Goal: Ask a question

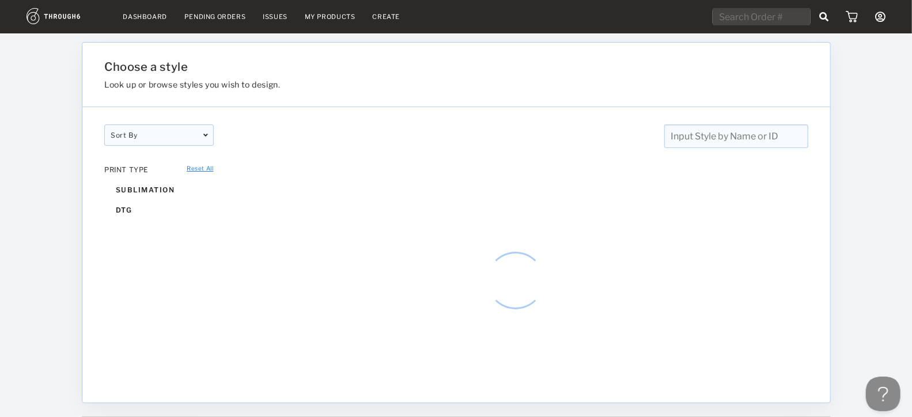
click at [149, 31] on div "Dashboard Pending Orders Issues My Products Create My Account Create New Brand …" at bounding box center [456, 16] width 912 height 33
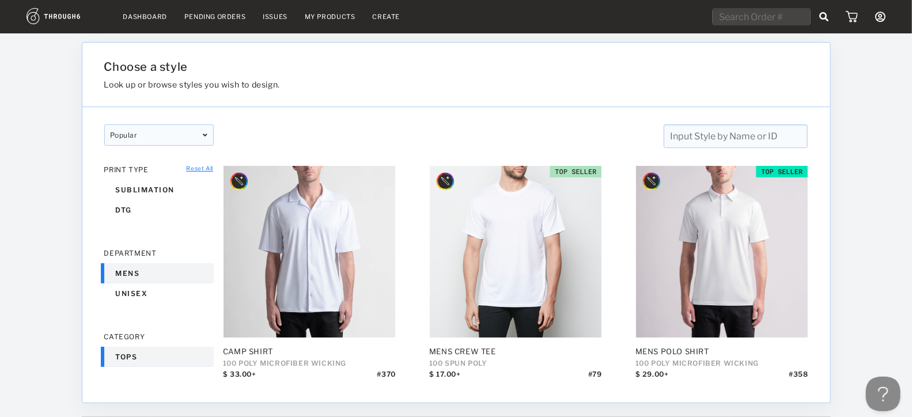
click at [149, 20] on link "Dashboard" at bounding box center [145, 17] width 44 height 8
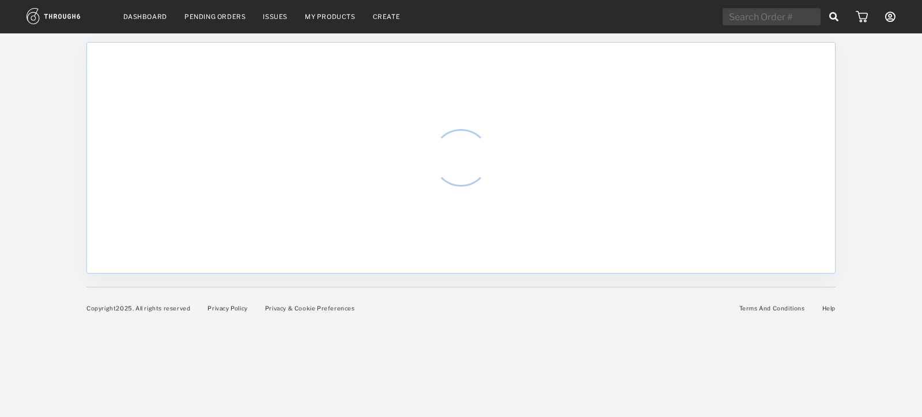
select select "9"
select select "2025"
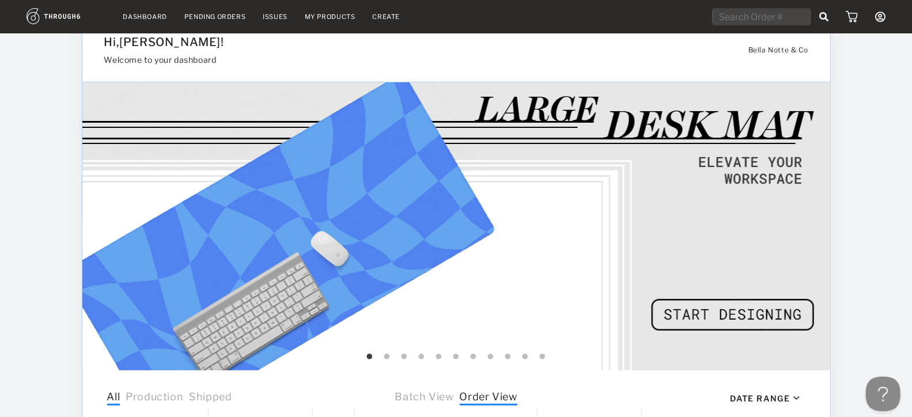
scroll to position [41, 0]
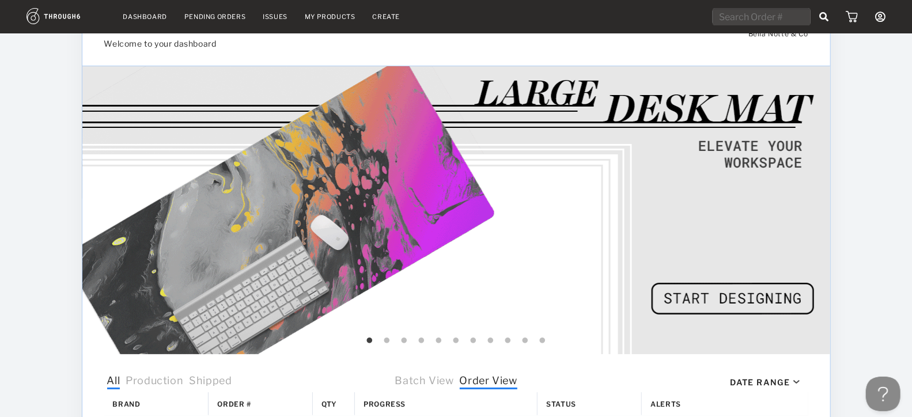
click at [150, 13] on link "Dashboard" at bounding box center [145, 17] width 44 height 8
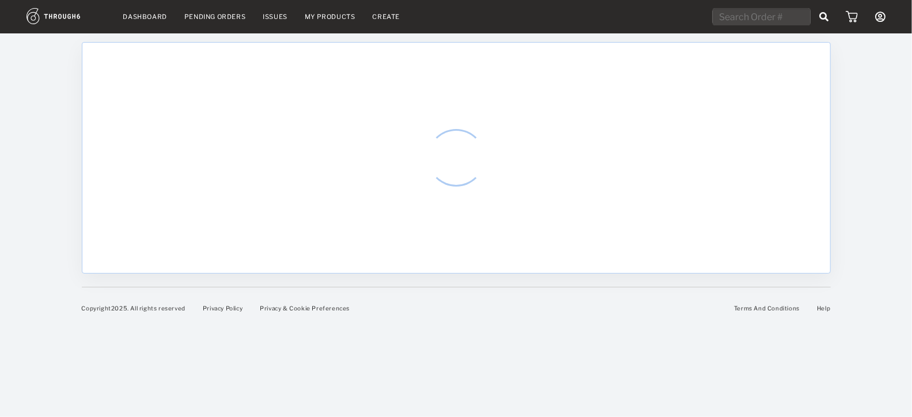
select select "9"
select select "2025"
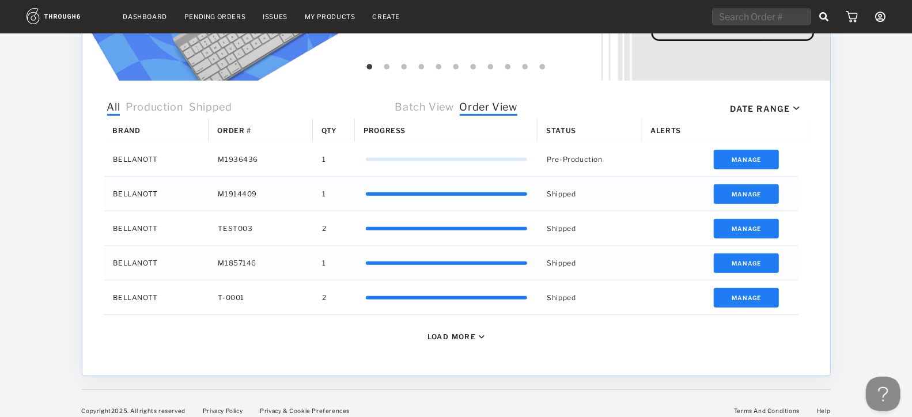
scroll to position [323, 0]
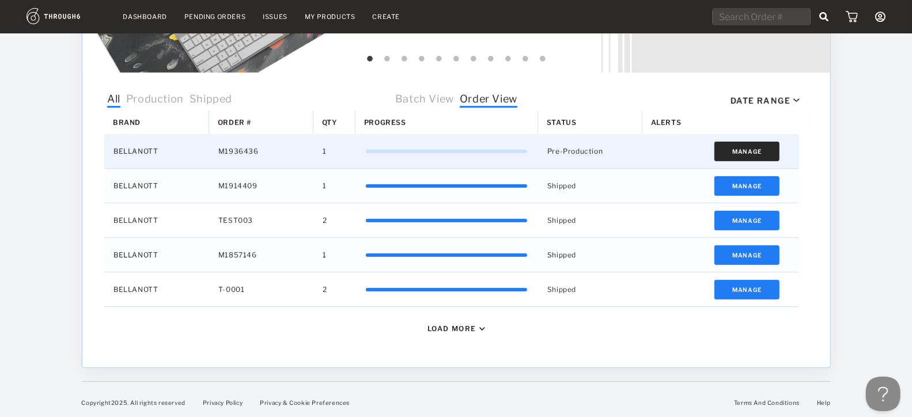
click at [738, 152] on button "Manage" at bounding box center [746, 152] width 65 height 20
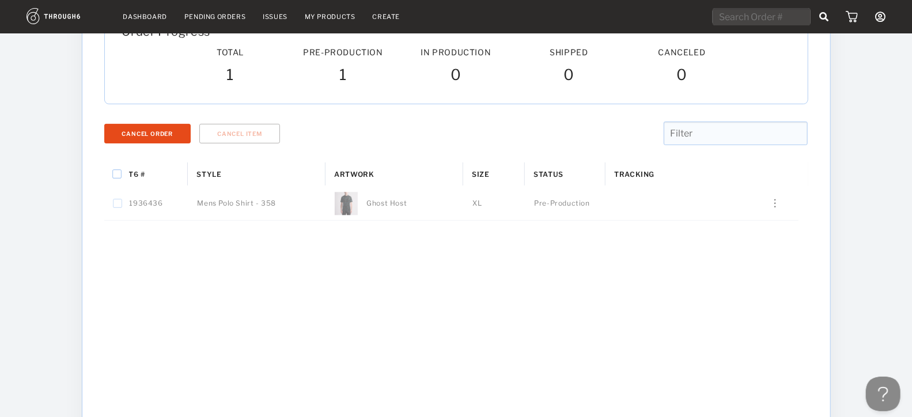
scroll to position [110, 0]
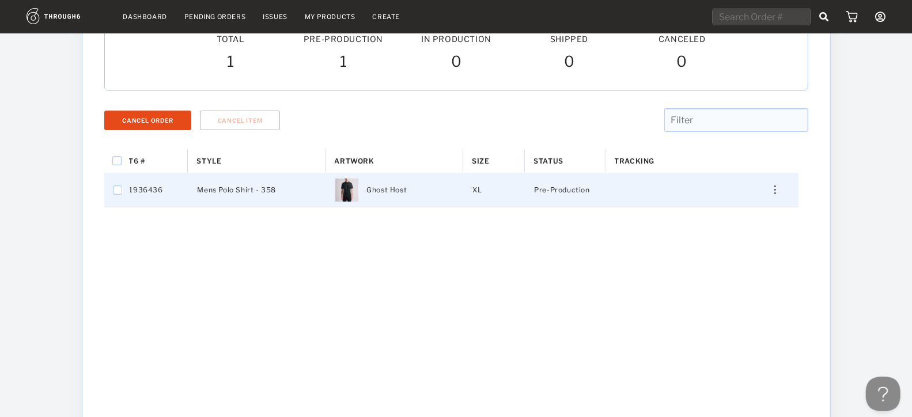
click at [776, 186] on div "Press SPACE to select this row." at bounding box center [771, 190] width 28 height 9
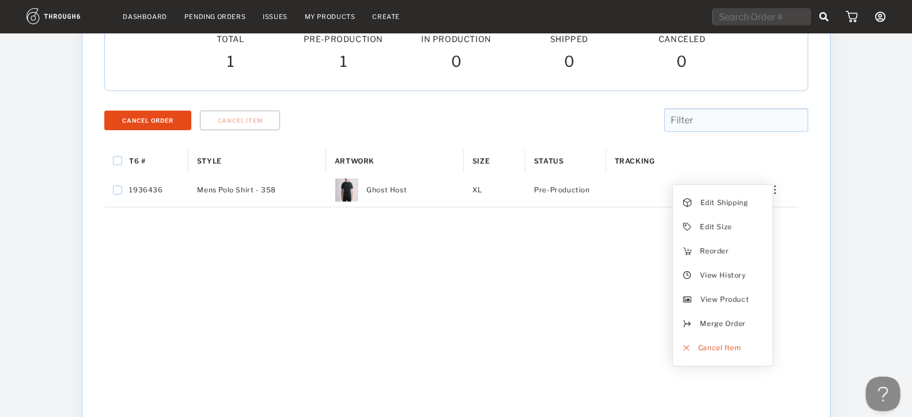
click at [837, 289] on div "Dashboard Pending Orders Issues My Products Create My Account Create New Brand …" at bounding box center [456, 248] width 912 height 717
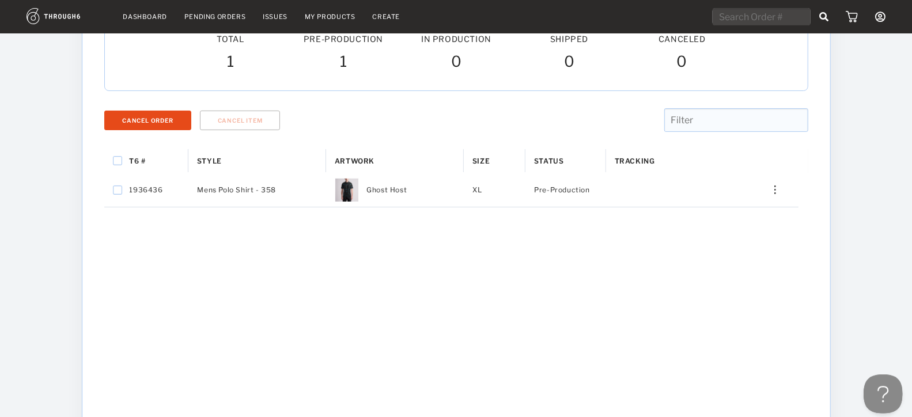
click at [883, 388] on button at bounding box center [880, 392] width 35 height 35
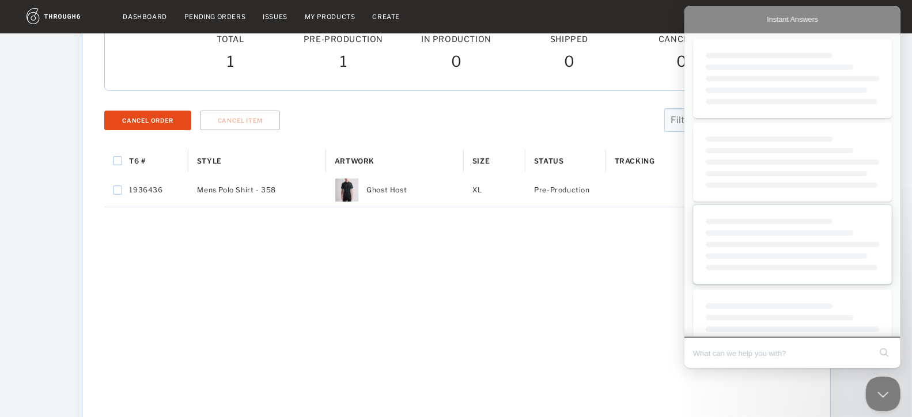
scroll to position [0, 0]
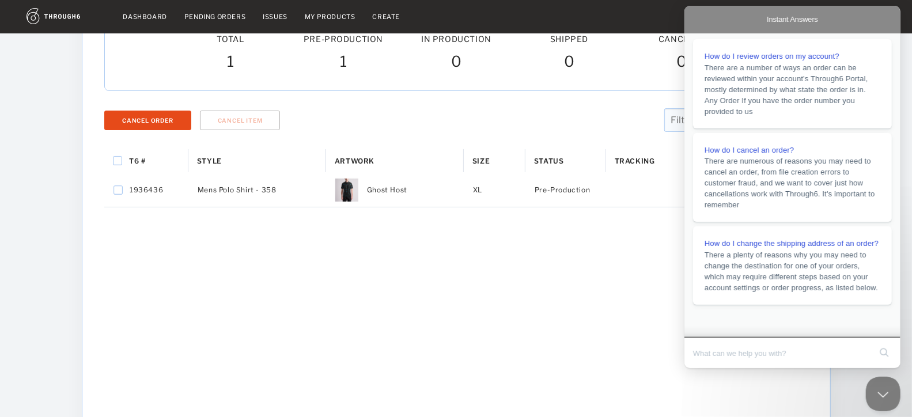
click at [753, 356] on input "Search Doc articles" at bounding box center [781, 353] width 177 height 24
type input "order is not moving"
click button "search" at bounding box center [884, 352] width 18 height 18
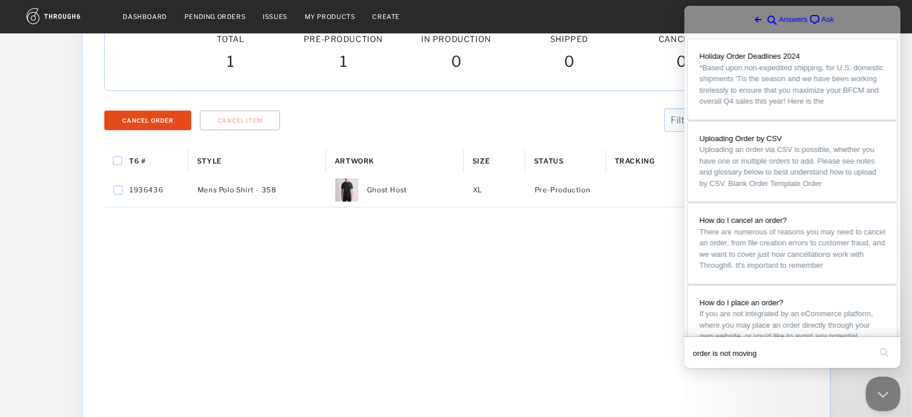
click at [821, 14] on span "Ask" at bounding box center [827, 20] width 13 height 12
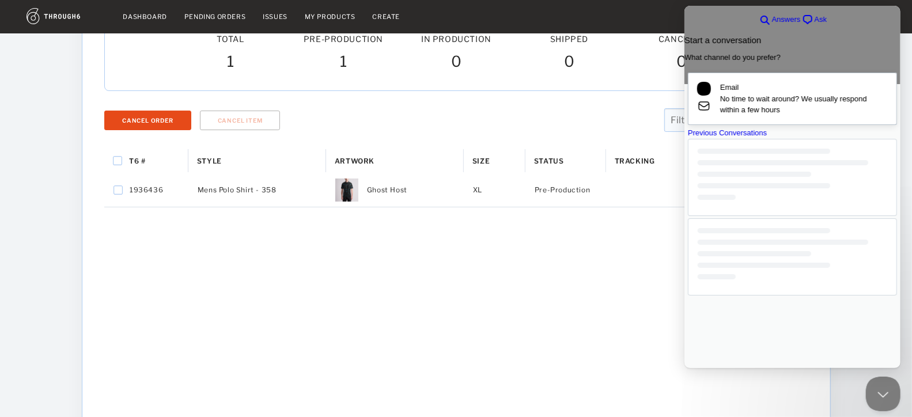
click at [790, 105] on span "No time to wait around? We usually respond within a few hours" at bounding box center [804, 104] width 168 height 22
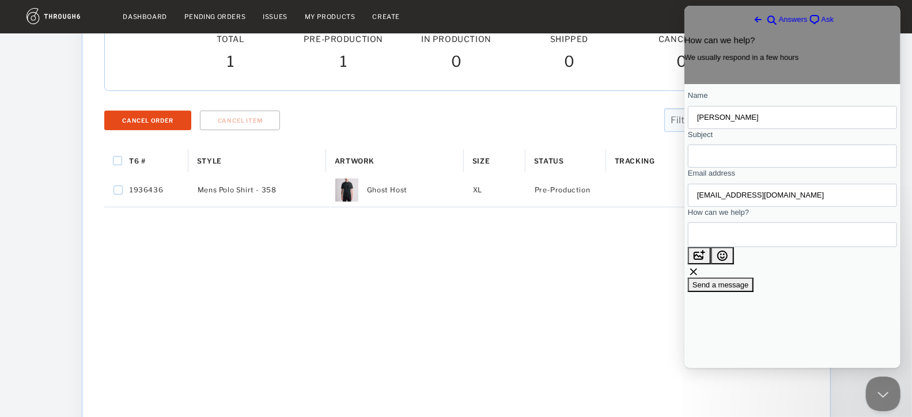
click at [751, 165] on input "Subject" at bounding box center [792, 156] width 191 height 21
type input "Order not moving"
click at [746, 247] on div "Contact form" at bounding box center [791, 234] width 209 height 25
click at [740, 247] on textarea "How can we help?" at bounding box center [749, 235] width 104 height 24
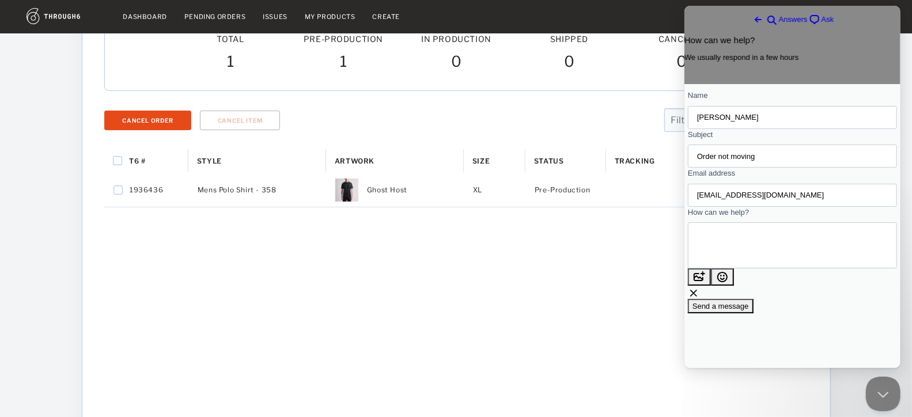
scroll to position [8, 0]
type textarea "Guys what's going on with my order? It hasn't moved in weeks. Do I need to canc…"
click at [749, 309] on span "Send a message" at bounding box center [720, 306] width 56 height 9
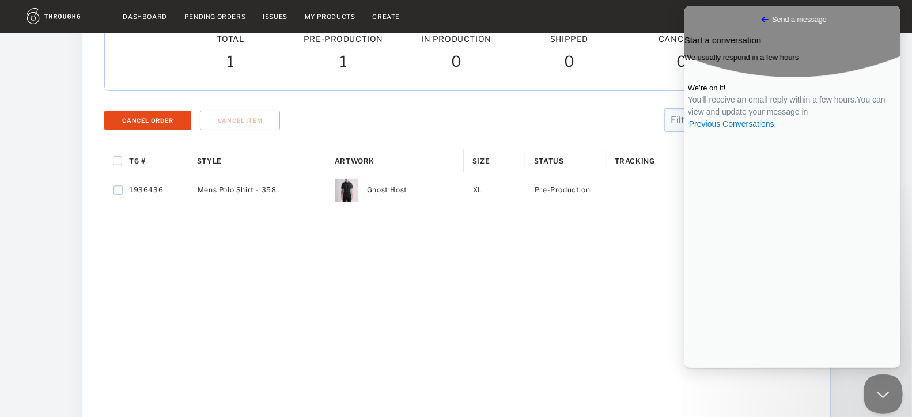
click at [881, 401] on button "Close Beacon popover" at bounding box center [880, 392] width 35 height 35
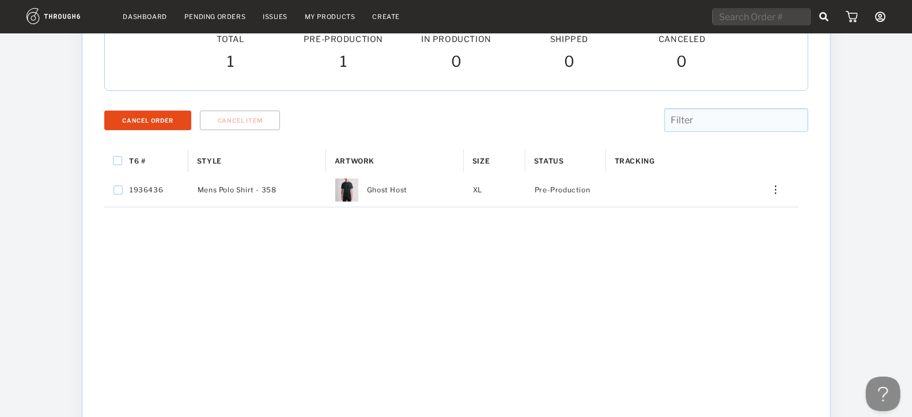
click at [593, 243] on div "T6 # Style Artwork" at bounding box center [456, 343] width 704 height 389
click at [505, 229] on div "T6 # Style Artwork" at bounding box center [456, 343] width 704 height 389
click at [397, 241] on div "T6 # Style Artwork" at bounding box center [456, 343] width 704 height 389
click at [355, 241] on div "T6 # Style Artwork" at bounding box center [456, 343] width 704 height 389
click at [226, 230] on div "T6 # Style Artwork" at bounding box center [456, 343] width 704 height 389
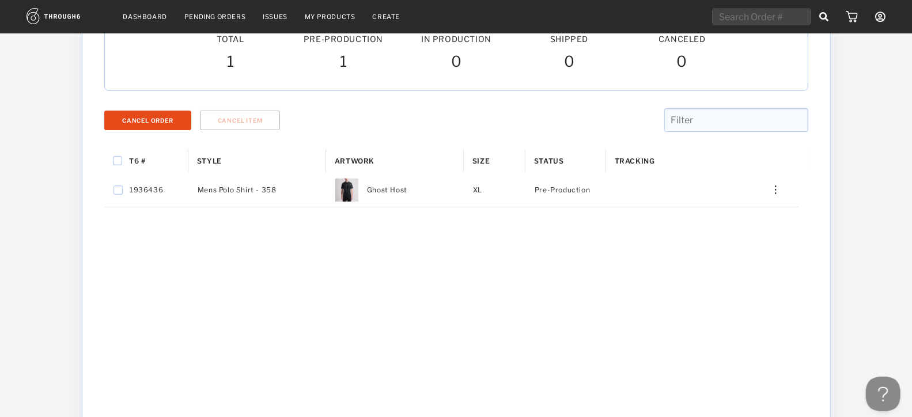
click at [138, 214] on div "T6 # Style Artwork" at bounding box center [456, 343] width 704 height 389
click at [267, 223] on div "T6 # Style Artwork" at bounding box center [456, 343] width 704 height 389
click at [354, 237] on div "T6 # Style Artwork" at bounding box center [456, 343] width 704 height 389
click at [462, 237] on div "T6 # Style Artwork" at bounding box center [456, 343] width 704 height 389
click at [621, 242] on div "T6 # Style Artwork" at bounding box center [456, 343] width 704 height 389
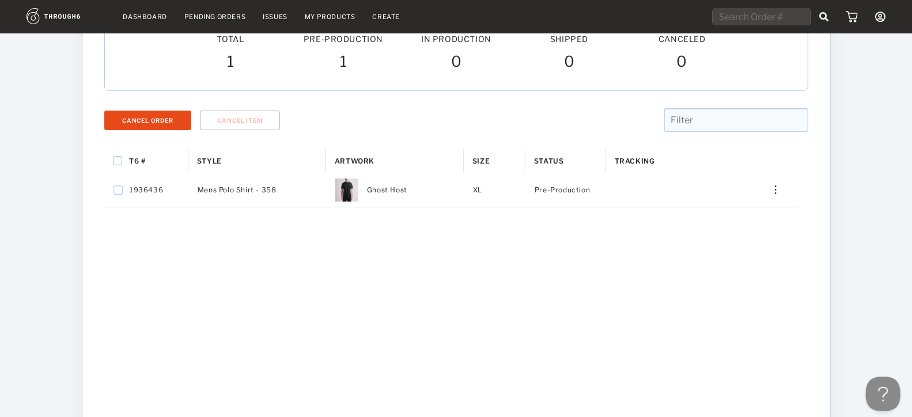
click at [764, 242] on div "T6 # Style Artwork" at bounding box center [456, 343] width 704 height 389
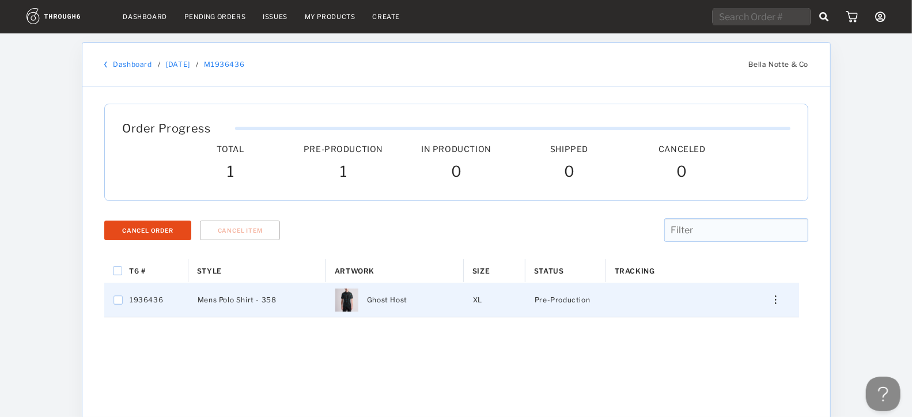
click at [783, 302] on div "Press SPACE to select this row." at bounding box center [771, 300] width 28 height 9
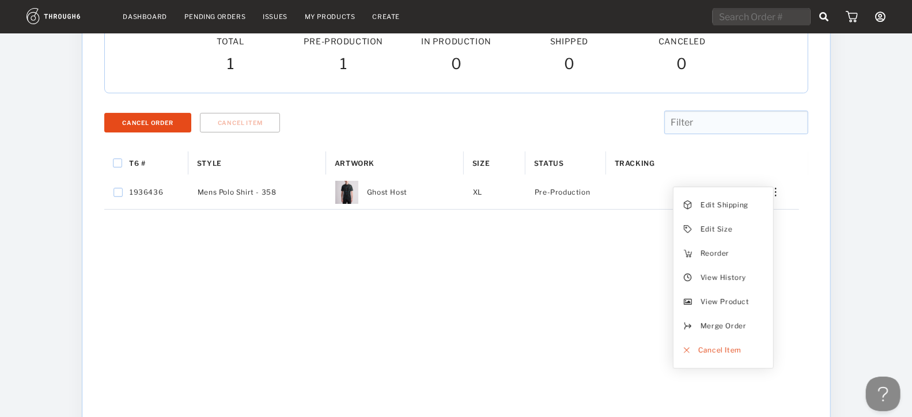
scroll to position [121, 0]
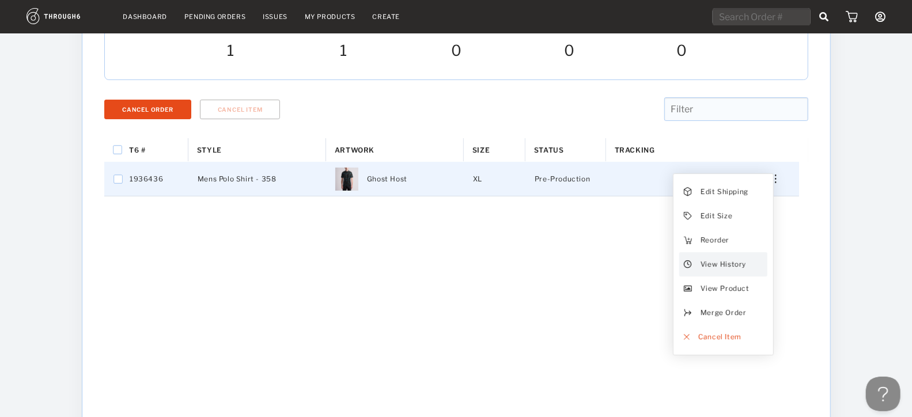
click at [720, 259] on span "View History" at bounding box center [723, 264] width 46 height 15
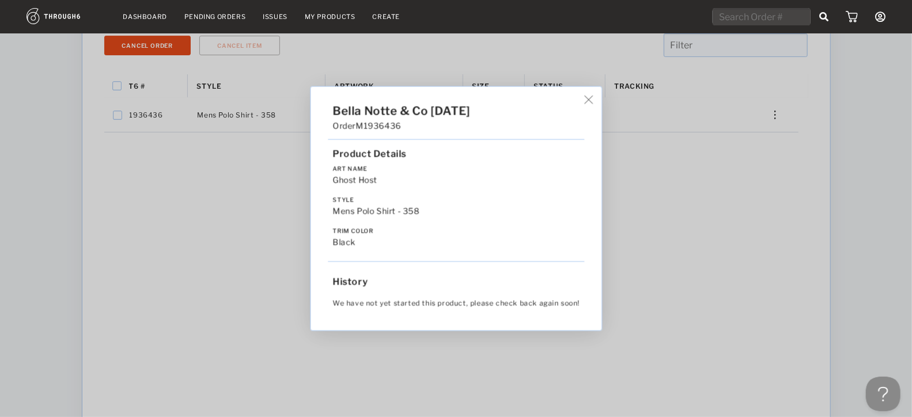
scroll to position [194, 0]
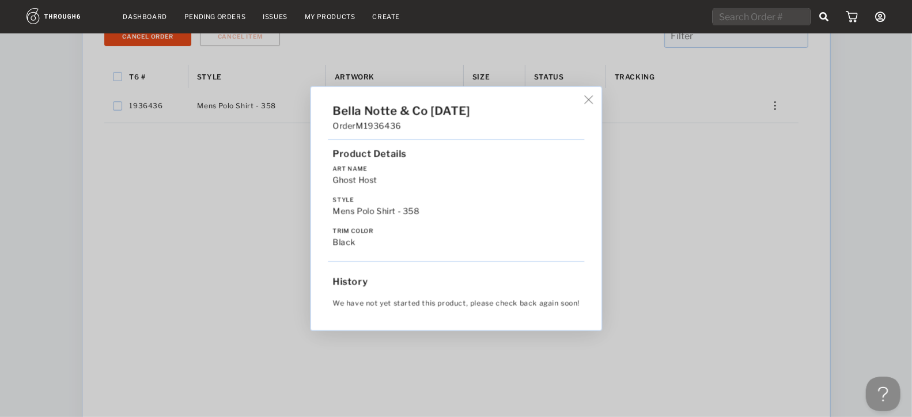
drag, startPoint x: 357, startPoint y: 307, endPoint x: 581, endPoint y: 307, distance: 224.2
click at [581, 307] on div "We have not yet started this product, please check back again soon!" at bounding box center [456, 303] width 256 height 20
drag, startPoint x: 536, startPoint y: 307, endPoint x: 408, endPoint y: 300, distance: 128.7
click at [408, 300] on div "We have not yet started this product, please check back again soon!" at bounding box center [456, 303] width 256 height 20
click at [408, 300] on span "We have not yet started this product, please check back again soon!" at bounding box center [455, 303] width 247 height 9
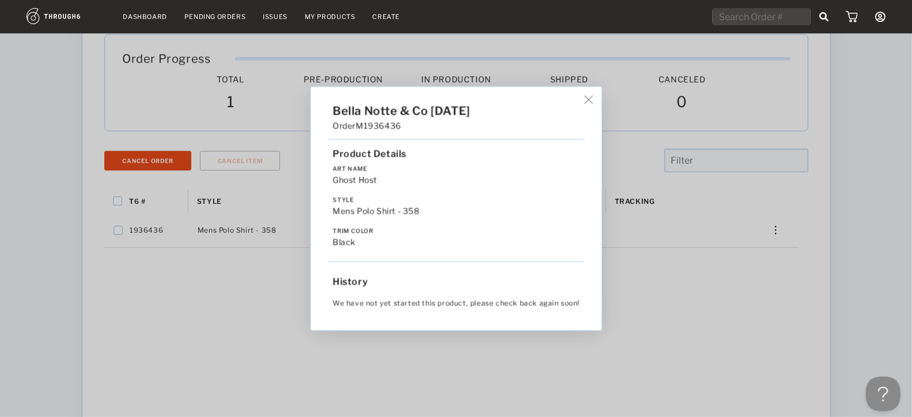
scroll to position [0, 0]
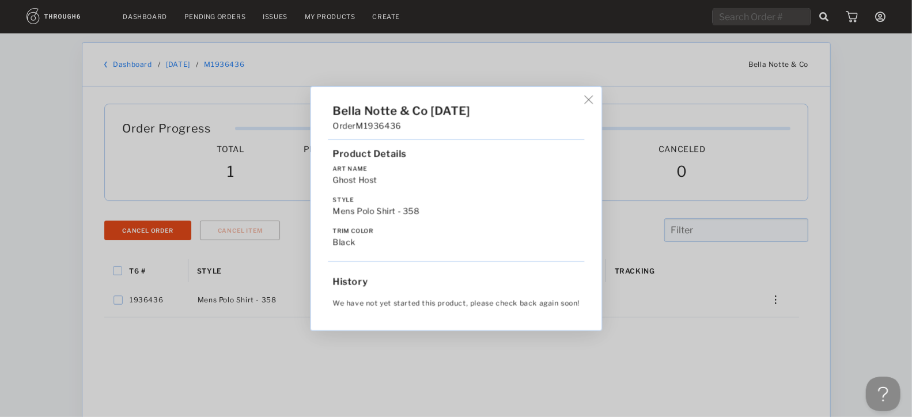
click at [806, 231] on div "Bella Notte & Co 09/10/25 Order M1936436 Product Details Art Name Ghost Host St…" at bounding box center [456, 208] width 912 height 417
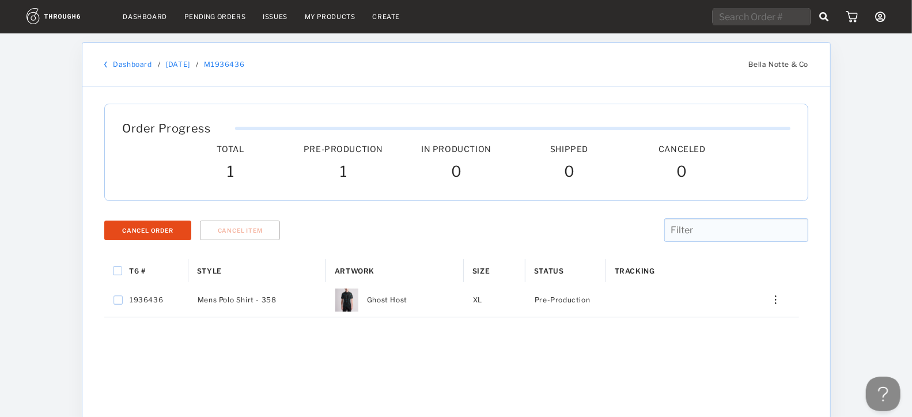
click at [825, 163] on div "Order Progress Total Pre-Production Pre-Prod. In Production In Prod. Shipped Ca…" at bounding box center [456, 375] width 748 height 579
click at [821, 213] on div "Order Progress Total Pre-Production Pre-Prod. In Production In Prod. Shipped Ca…" at bounding box center [456, 375] width 748 height 579
click at [821, 193] on div "Order Progress Total Pre-Production Pre-Prod. In Production In Prod. Shipped Ca…" at bounding box center [456, 375] width 748 height 579
